Goal: Information Seeking & Learning: Understand process/instructions

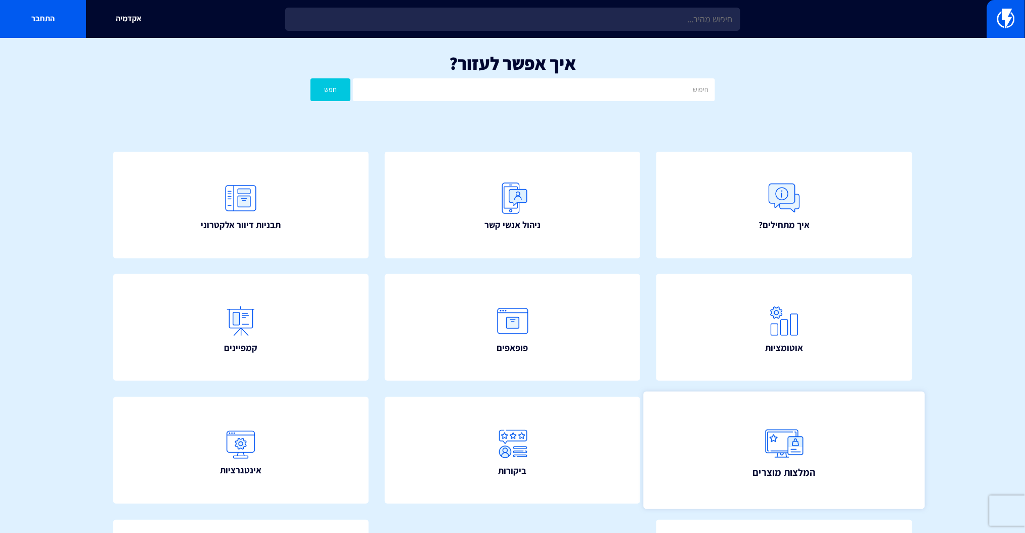
click at [794, 415] on link "המלצות מוצרים" at bounding box center [784, 449] width 281 height 117
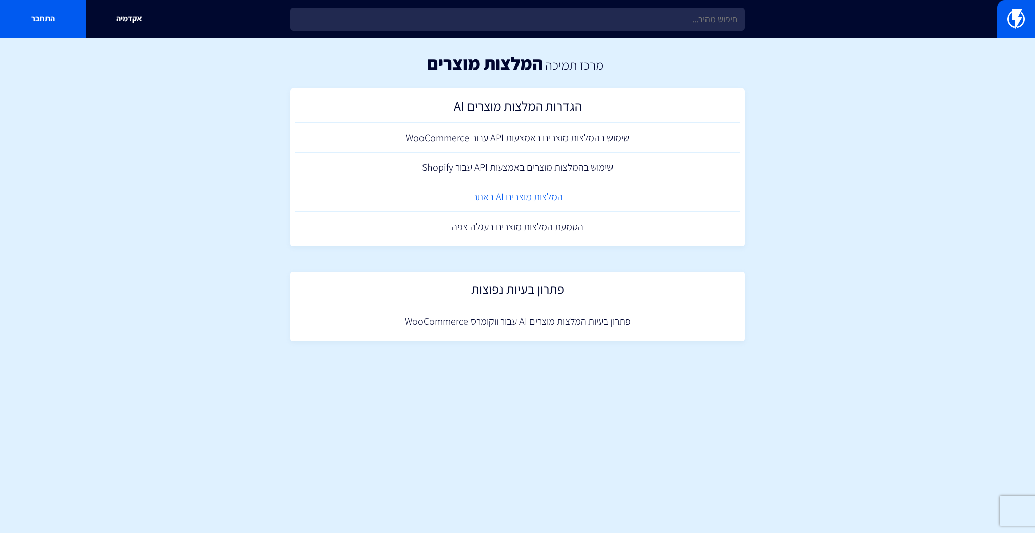
click at [538, 199] on link "המלצות מוצרים AI באתר" at bounding box center [517, 197] width 445 height 30
click at [542, 225] on link "הטמעת המלצות מוצרים בעגלה צפה" at bounding box center [517, 227] width 445 height 30
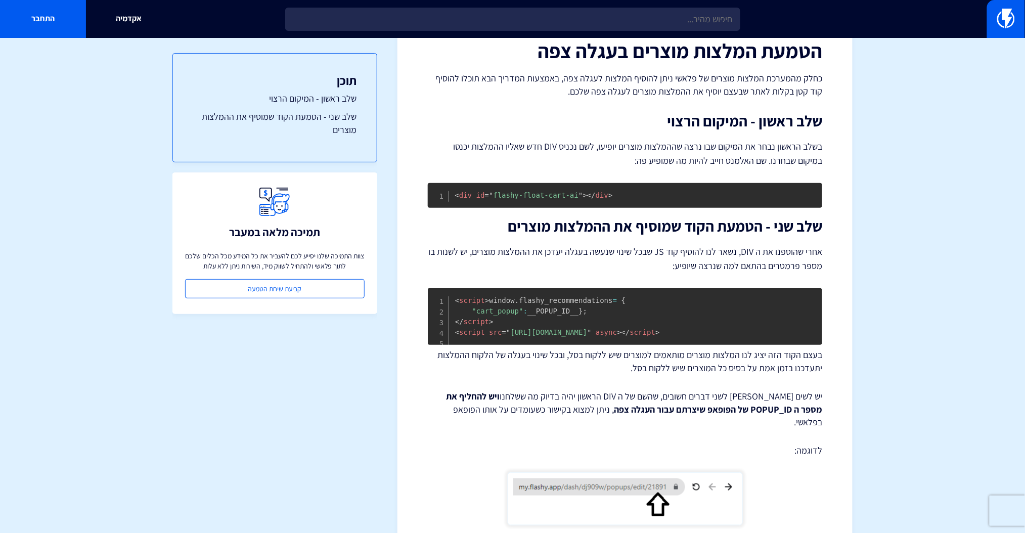
scroll to position [60, 0]
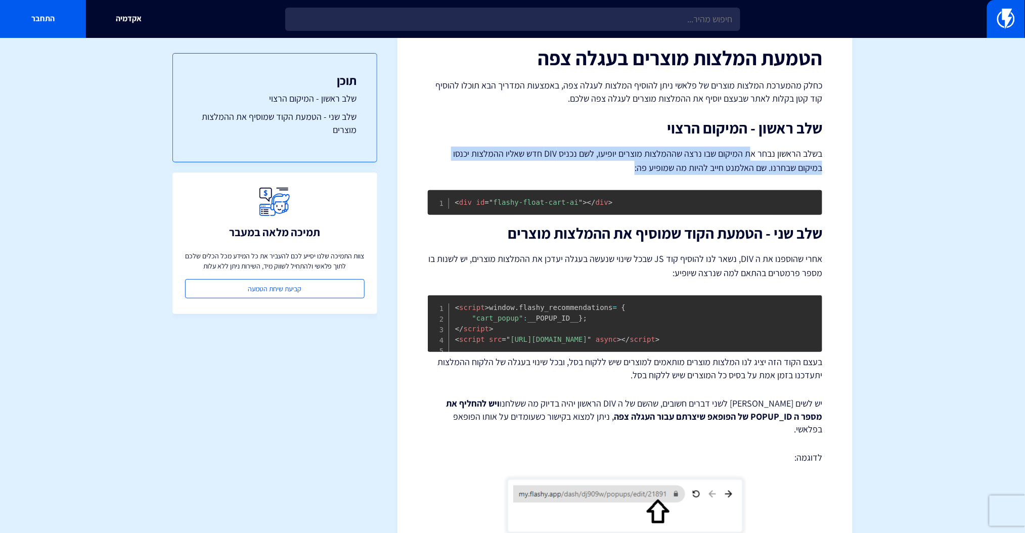
drag, startPoint x: 630, startPoint y: 171, endPoint x: 749, endPoint y: 160, distance: 119.8
click at [749, 160] on p "בשלב הראשון נבחר את המיקום שבו נרצה שההמלצות מוצרים יופיעו, לשם נכניס DIV חדש ש…" at bounding box center [625, 161] width 394 height 28
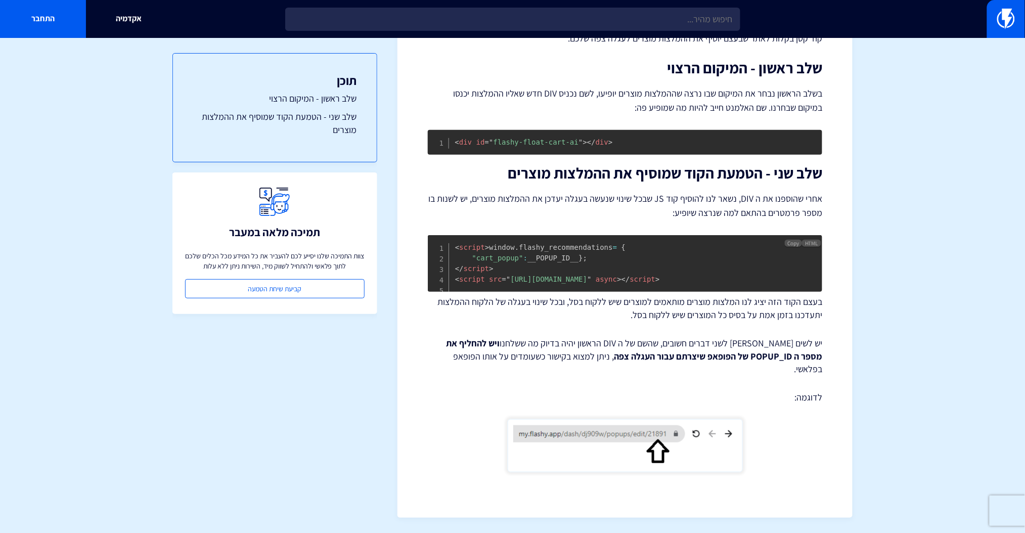
scroll to position [127, 0]
click at [612, 130] on pre "< div id = " flashy-float-cart-ai " > </ div >" at bounding box center [625, 142] width 394 height 25
click at [608, 138] on span ">" at bounding box center [610, 142] width 4 height 8
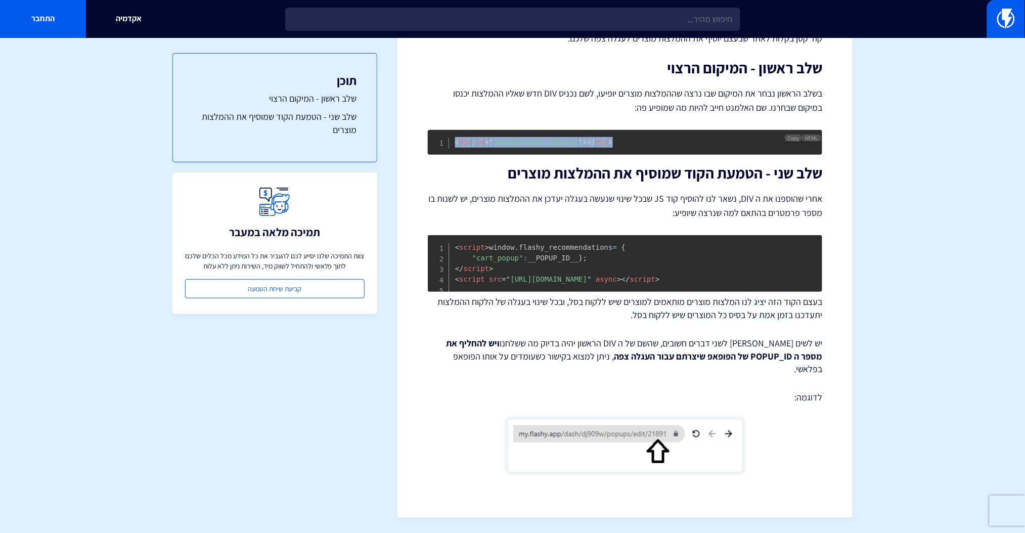
click at [608, 138] on span ">" at bounding box center [610, 142] width 4 height 8
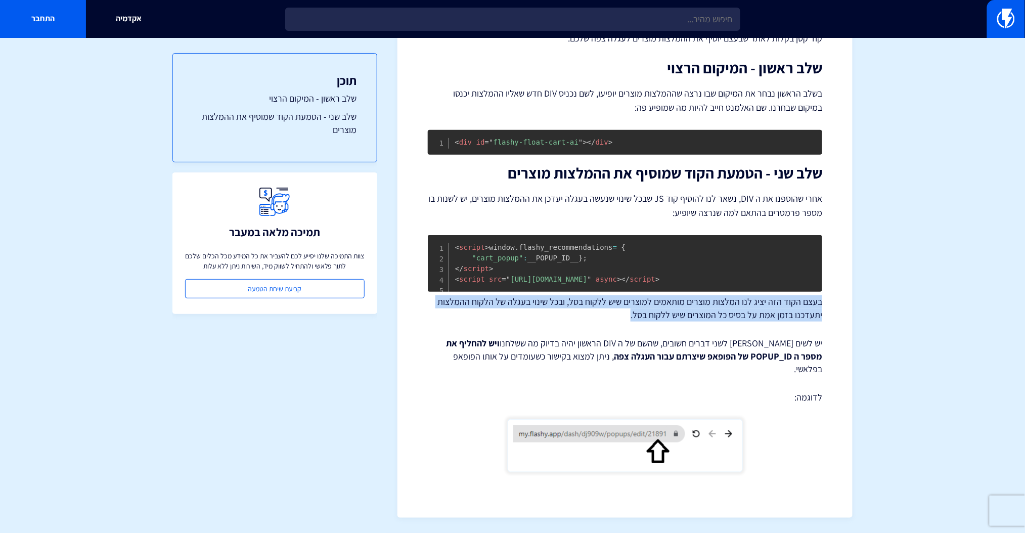
drag, startPoint x: 601, startPoint y: 324, endPoint x: 834, endPoint y: 308, distance: 234.1
click at [834, 308] on div "מרכז תמיכה המלצות מוצרים הגדרות המלצות מוצרים AI הטמעת המלצות מוצרים בעגלה צפה …" at bounding box center [624, 225] width 455 height 584
click at [808, 321] on p "בעצם הקוד הזה יציג לנו המלצות מוצרים מותאמים למוצרים שיש ללקוח בסל, ובכל שינוי …" at bounding box center [625, 308] width 394 height 26
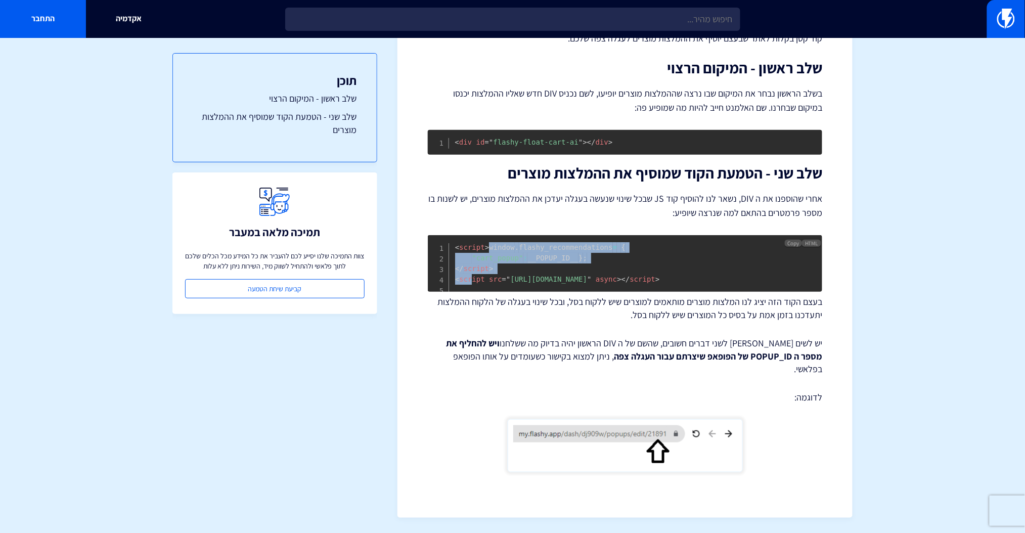
drag, startPoint x: 525, startPoint y: 238, endPoint x: 472, endPoint y: 298, distance: 80.2
click at [472, 292] on pre "< script > window . flashy_recommendations = { "cart_popup" : __POPUP_ID__ } ; …" at bounding box center [625, 263] width 394 height 57
click at [516, 141] on pre "< div id = " flashy-float-cart-ai " > </ div >" at bounding box center [625, 142] width 394 height 25
click at [516, 140] on pre "< div id = " flashy-float-cart-ai " > </ div >" at bounding box center [625, 142] width 394 height 25
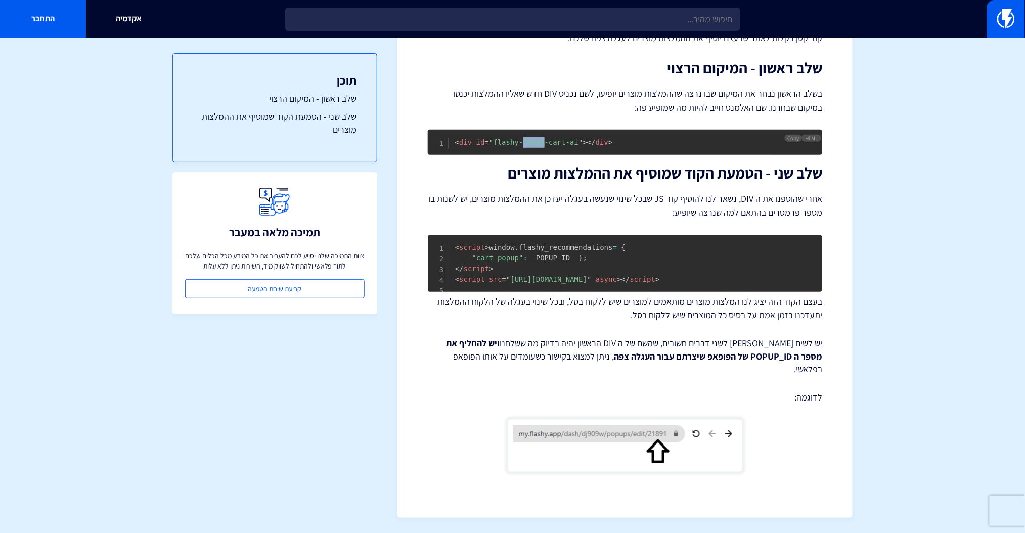
click at [516, 140] on pre "< div id = " flashy-float-cart-ai " > </ div >" at bounding box center [625, 142] width 394 height 25
click at [516, 138] on span "= " flashy-float-cart-ai "" at bounding box center [534, 142] width 98 height 8
